Goal: Book appointment/travel/reservation

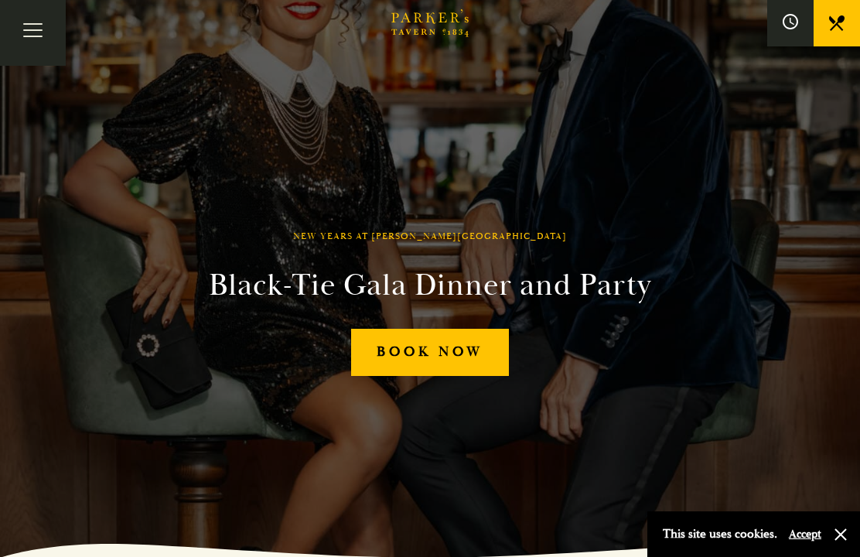
click at [445, 376] on link "Book Now" at bounding box center [430, 352] width 158 height 47
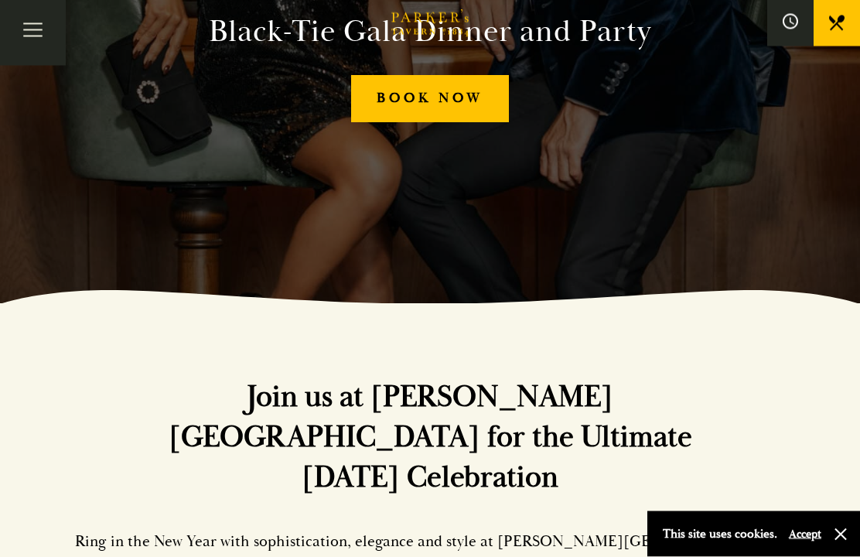
scroll to position [254, 0]
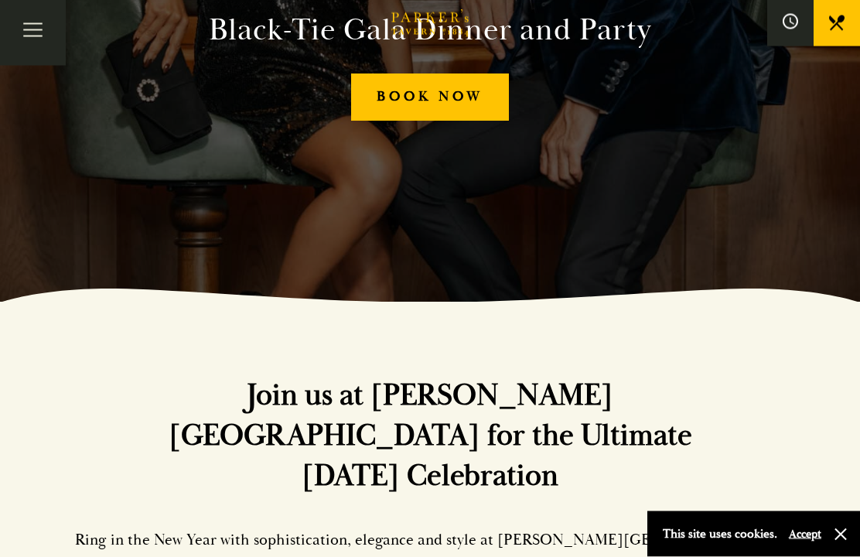
click at [851, 556] on div "This site uses cookies. Accept" at bounding box center [753, 534] width 213 height 46
click at [846, 542] on button "button" at bounding box center [840, 534] width 15 height 15
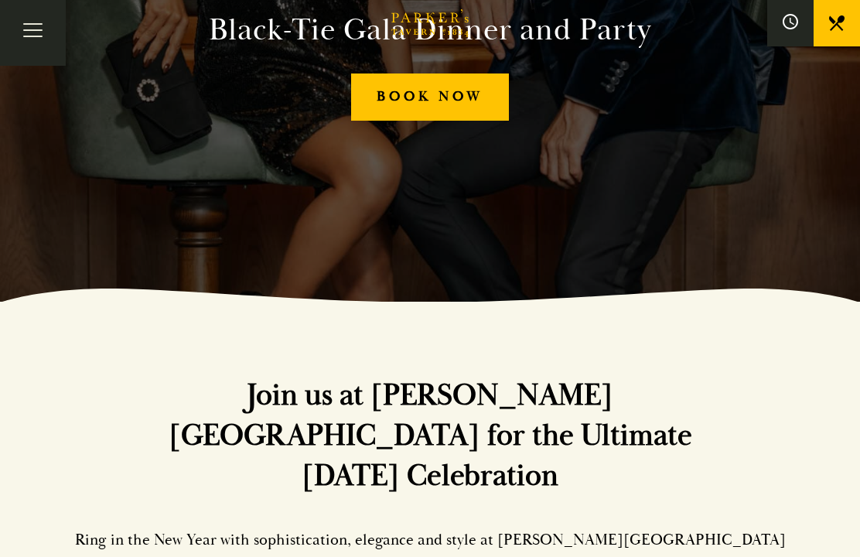
click at [841, 556] on div "Join us at [PERSON_NAME][GEOGRAPHIC_DATA] for the Ultimate [DATE] Celebration R…" at bounding box center [430, 554] width 860 height 504
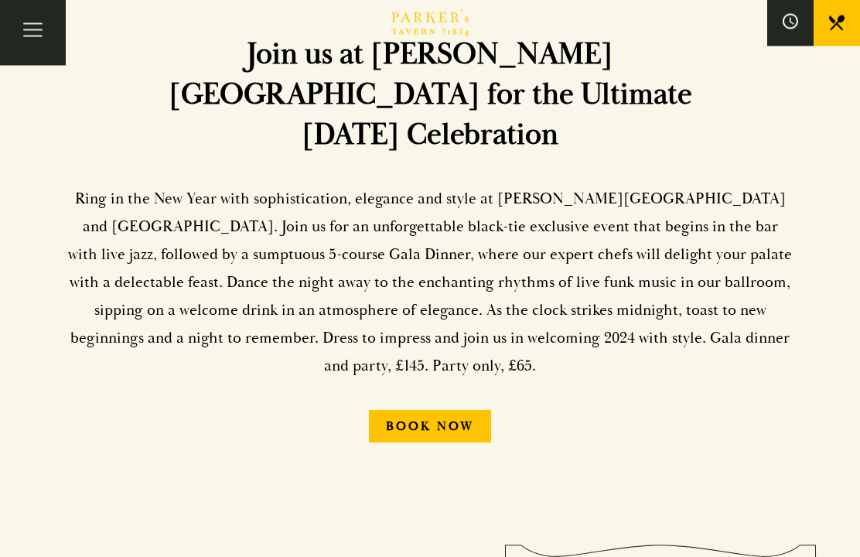
scroll to position [596, 0]
click at [450, 410] on link "Book Now" at bounding box center [430, 426] width 122 height 32
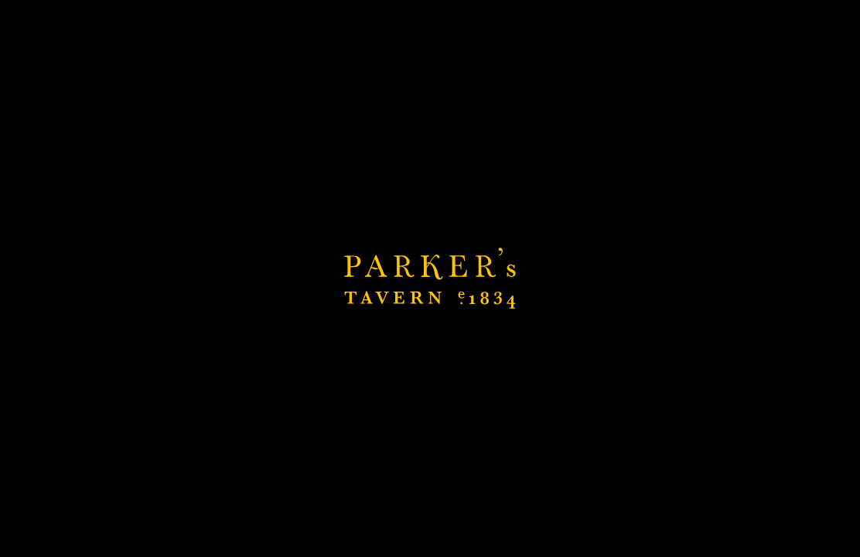
scroll to position [1305, 0]
click at [614, 556] on div "Black-Tie Gala Dinner Move from the bar, into [PERSON_NAME][GEOGRAPHIC_DATA] re…" at bounding box center [585, 556] width 415 height 382
click at [720, 556] on div "Black-Tie Gala Dinner Move from the bar, into [PERSON_NAME][GEOGRAPHIC_DATA] re…" at bounding box center [585, 556] width 415 height 382
click at [711, 556] on div "Black-Tie Gala Dinner Move from the bar, into [PERSON_NAME][GEOGRAPHIC_DATA] re…" at bounding box center [585, 556] width 415 height 382
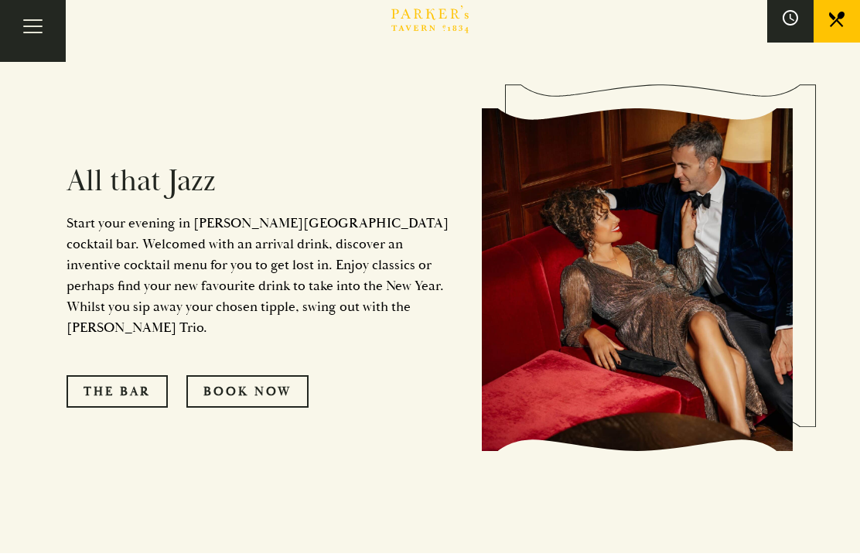
scroll to position [1056, 0]
click at [264, 375] on link "Book Now" at bounding box center [247, 391] width 122 height 32
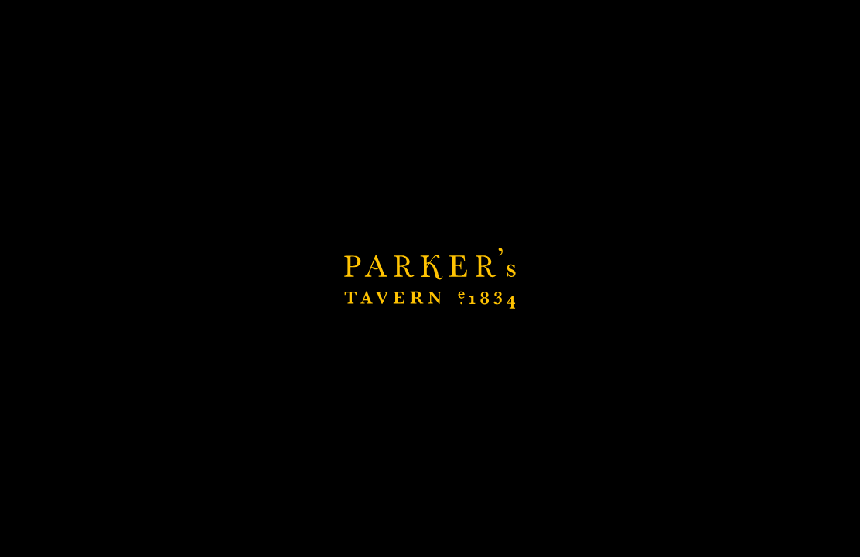
scroll to position [0, 0]
